Goal: Transaction & Acquisition: Purchase product/service

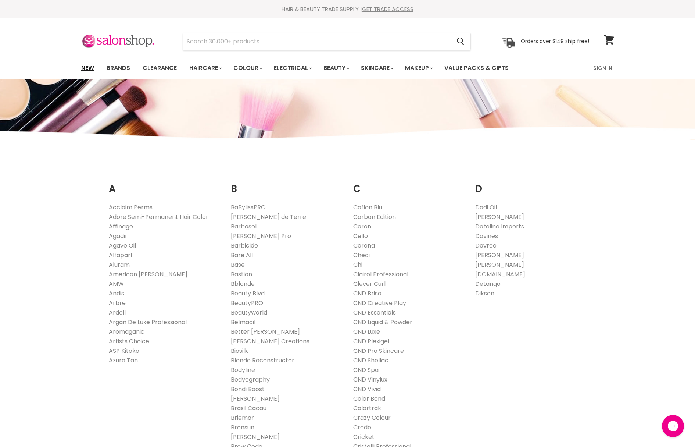
click at [81, 72] on link "New" at bounding box center [88, 67] width 24 height 15
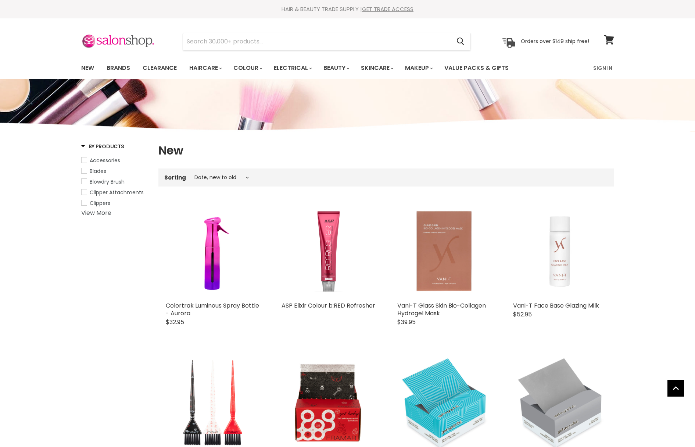
select select "created-descending"
click at [114, 68] on link "Brands" at bounding box center [118, 67] width 35 height 15
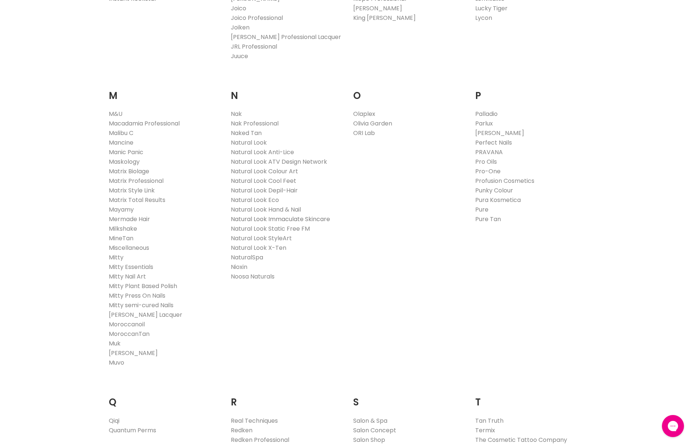
click at [316, 220] on link "Natural Look Immaculate Skincare" at bounding box center [280, 219] width 99 height 8
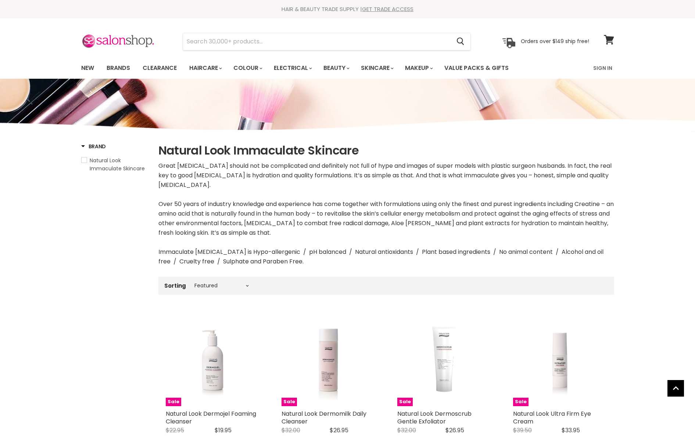
select select "manual"
click at [116, 65] on link "Brands" at bounding box center [118, 67] width 35 height 15
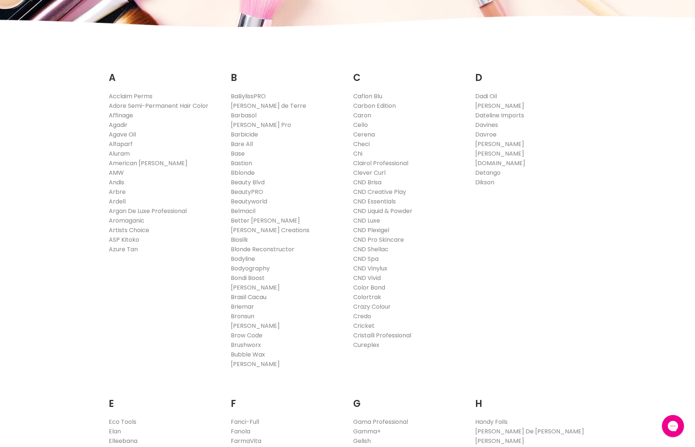
click at [255, 298] on link "Brasil Cacau" at bounding box center [249, 297] width 36 height 8
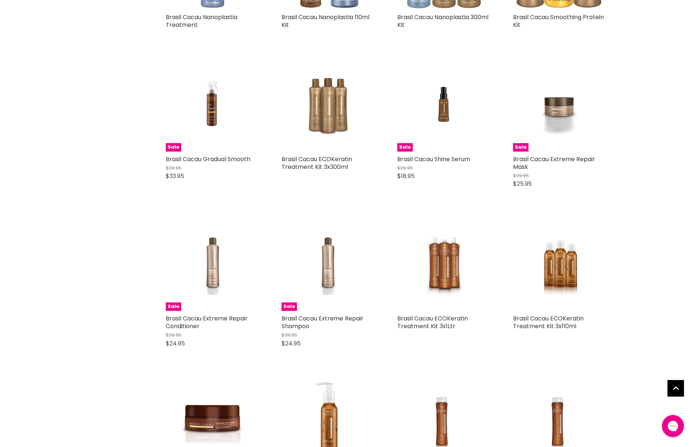
scroll to position [367, 0]
click at [329, 270] on img "Main content" at bounding box center [328, 264] width 63 height 94
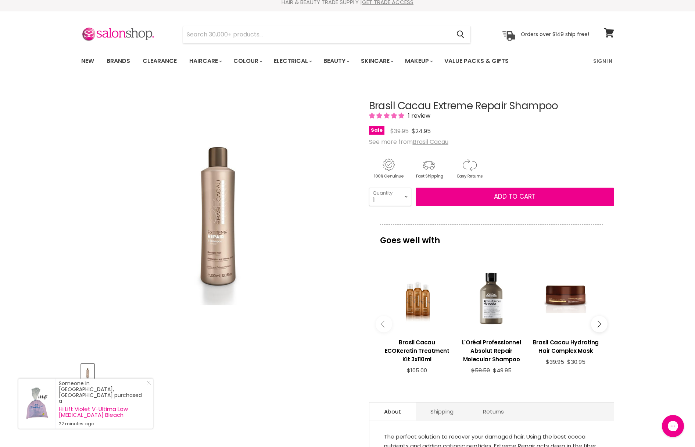
scroll to position [8, 0]
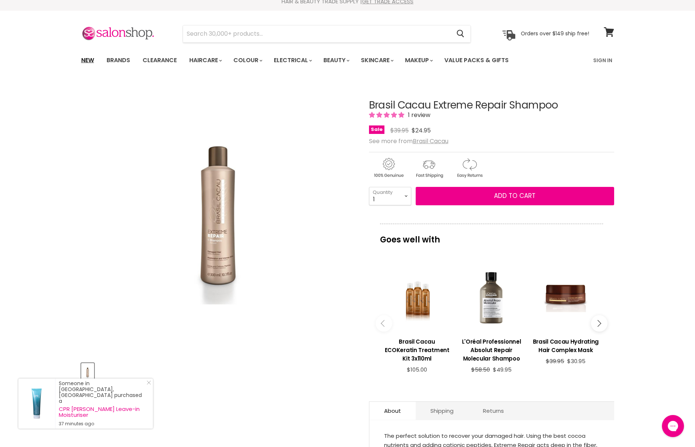
click at [86, 56] on link "New" at bounding box center [88, 60] width 24 height 15
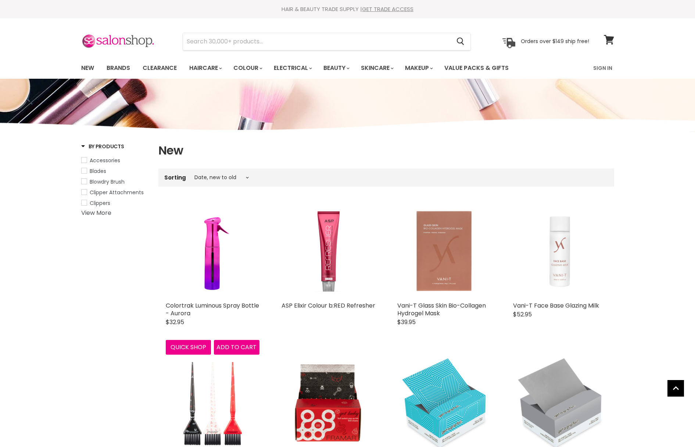
select select "created-descending"
